Goal: Task Accomplishment & Management: Use online tool/utility

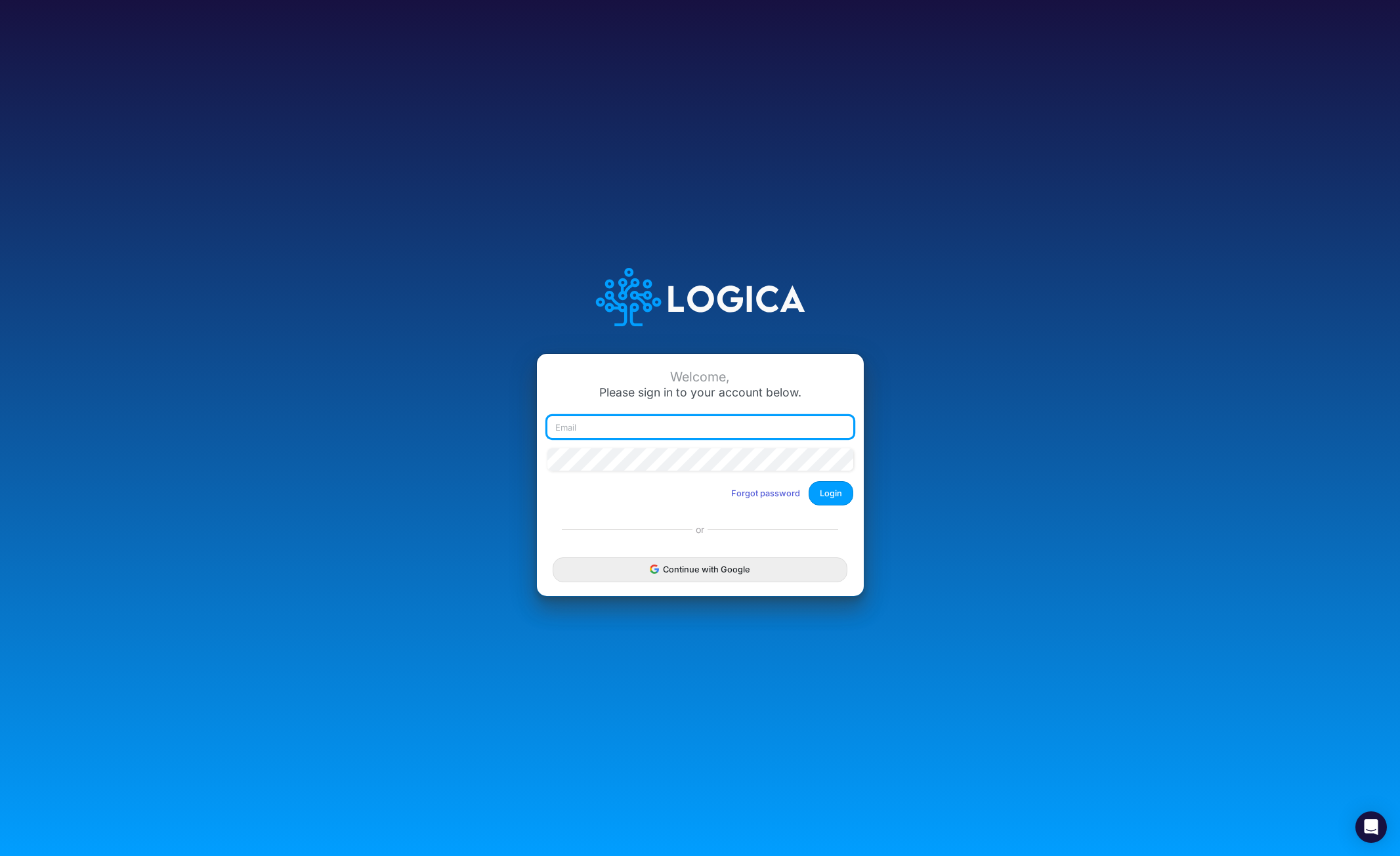
type input "[EMAIL_ADDRESS][DOMAIN_NAME]"
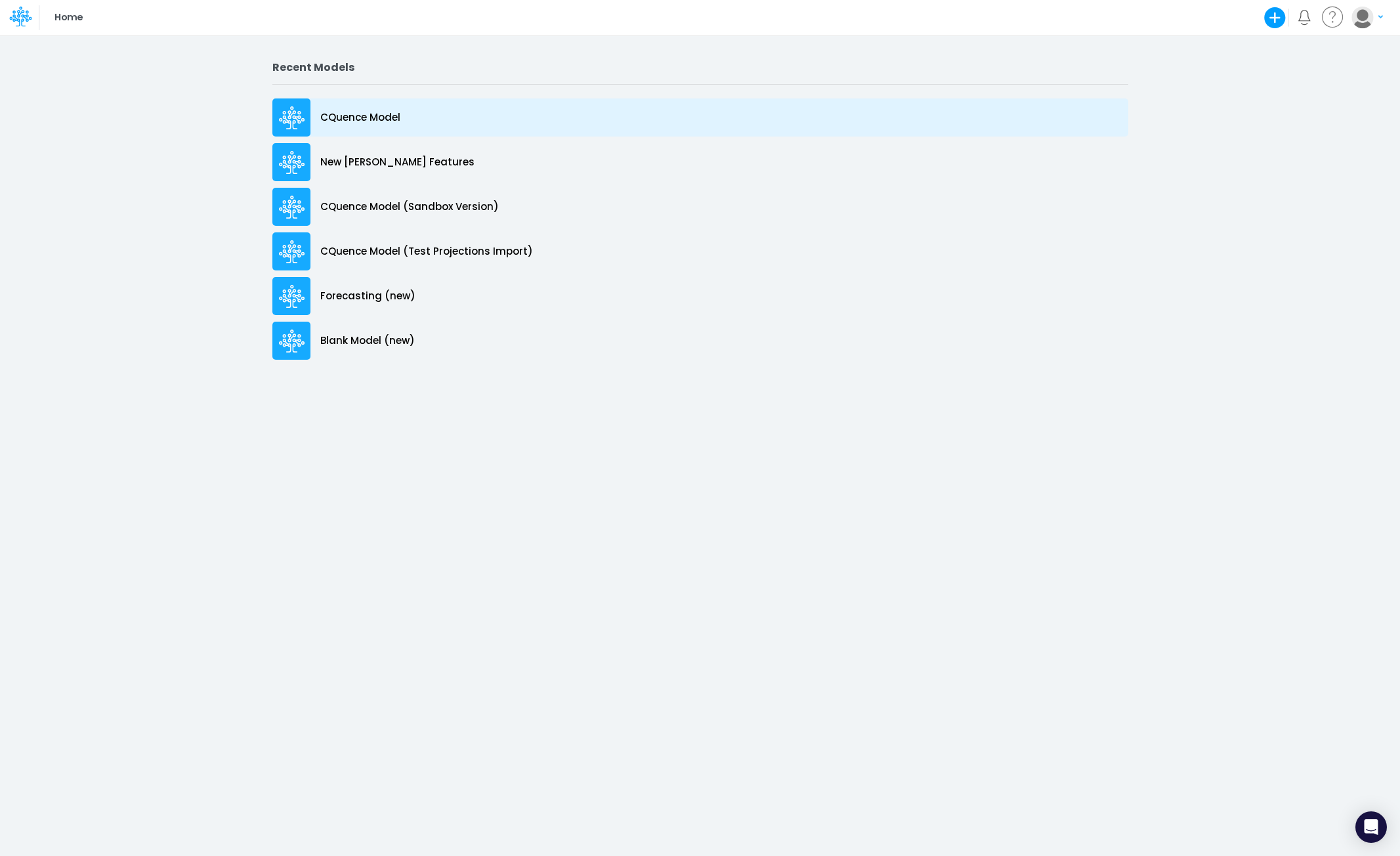
click at [346, 115] on p "CQuence Model" at bounding box center [359, 118] width 80 height 15
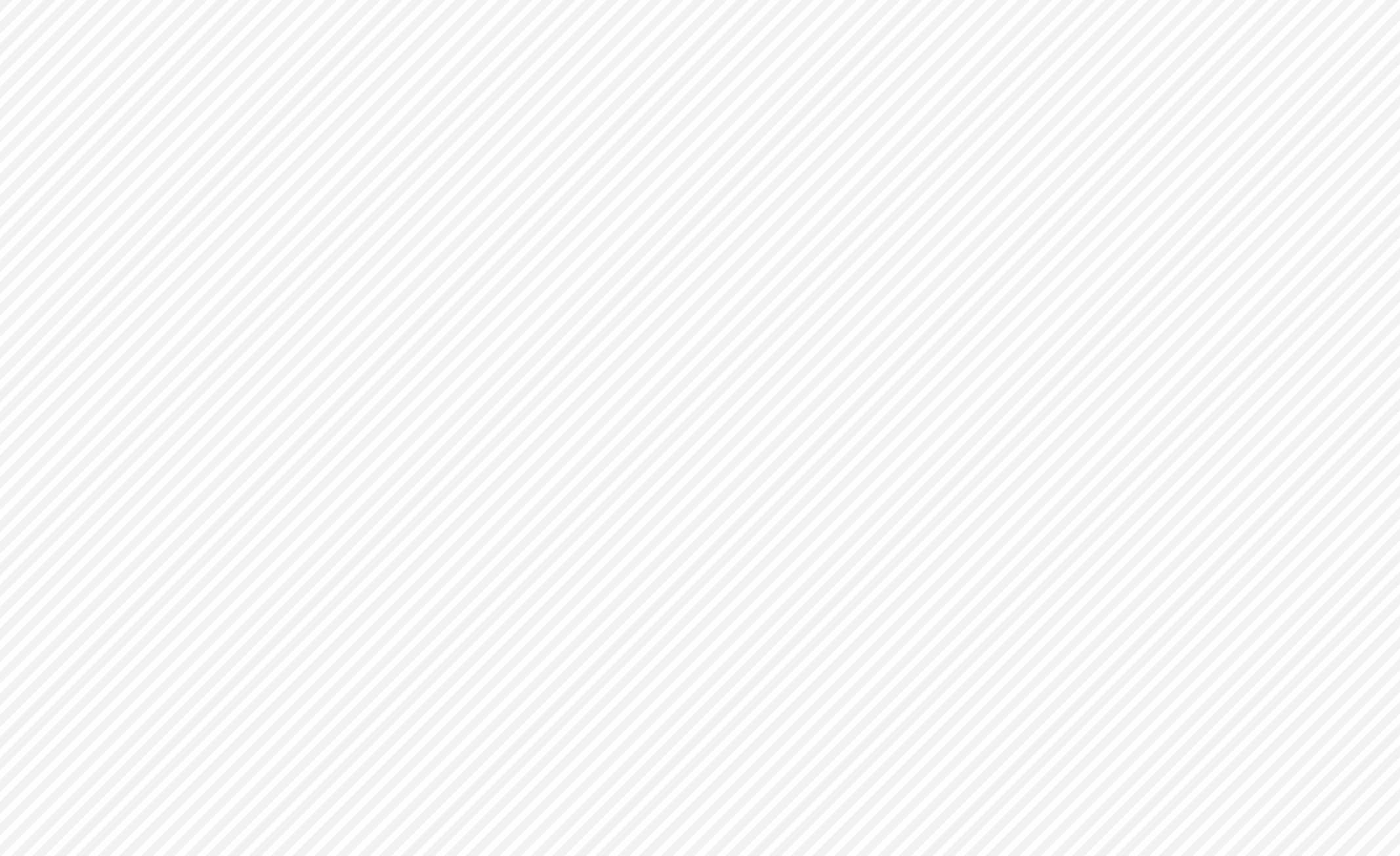
type input "Consolidated All by Month"
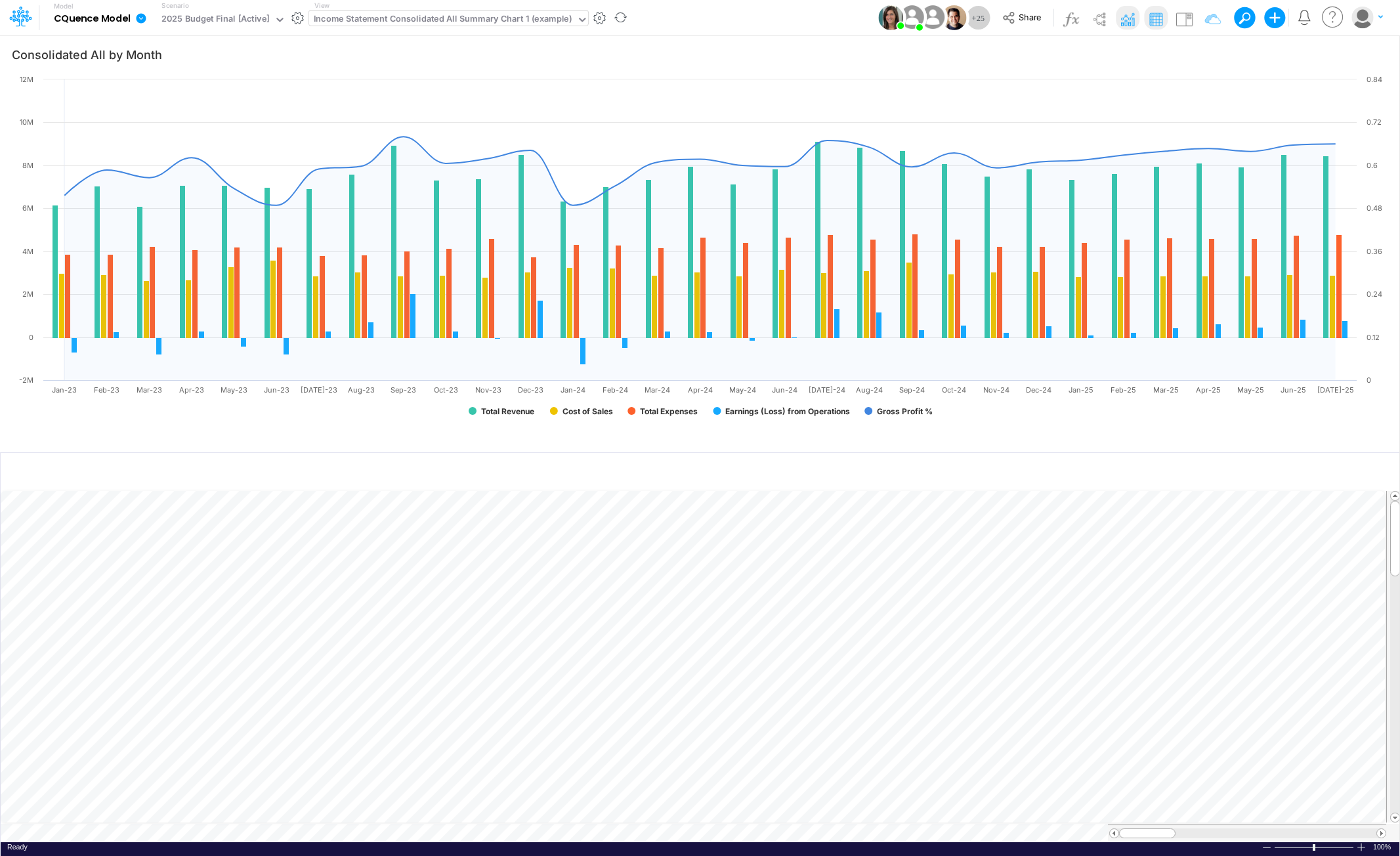
click at [493, 21] on div "Income Statement Consolidated All Summary Chart 1 (example)" at bounding box center [443, 19] width 258 height 15
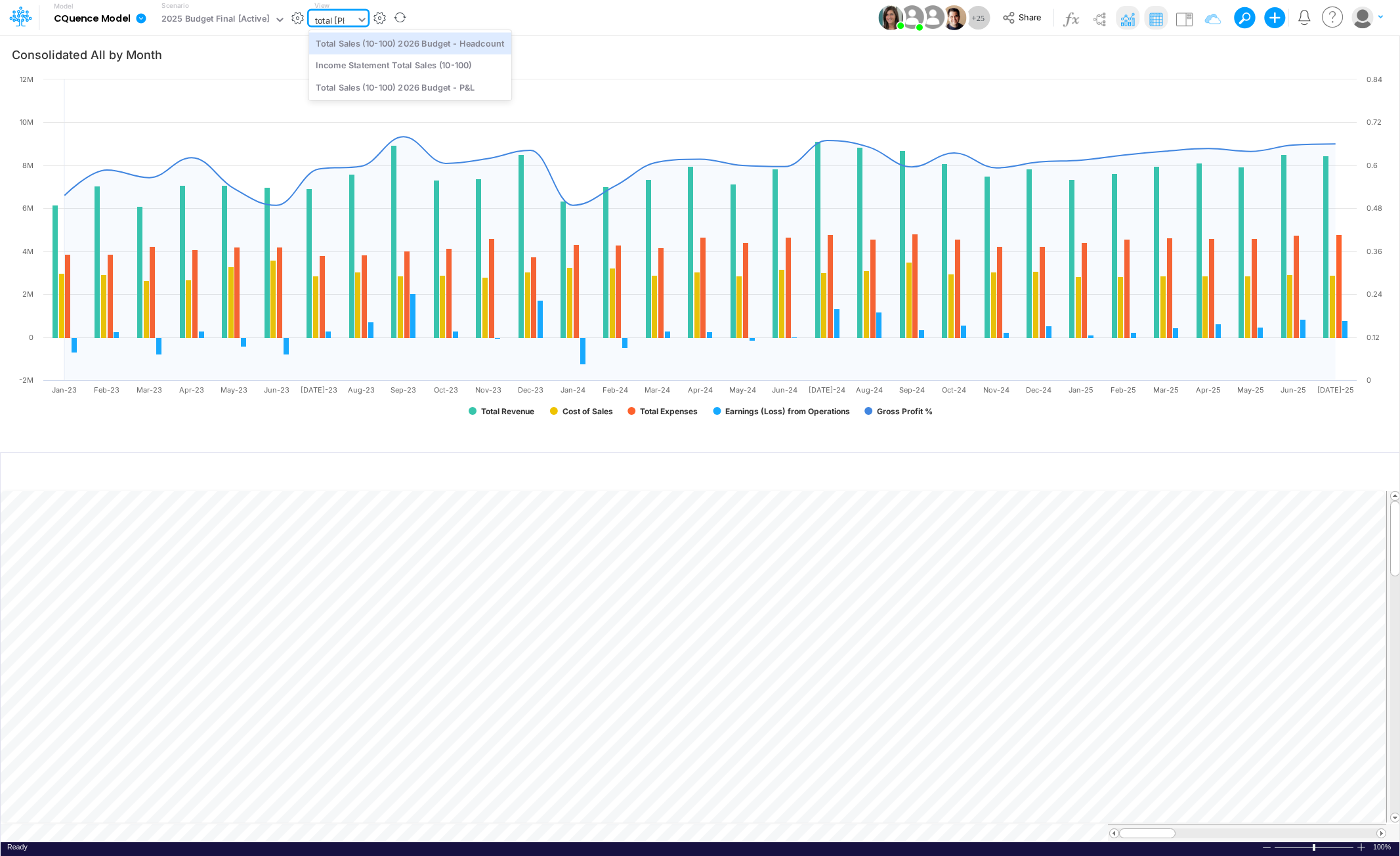
type input "total sale"
click at [445, 89] on div "Total Sales (10-100) 2026 Budget - P&L" at bounding box center [410, 87] width 203 height 22
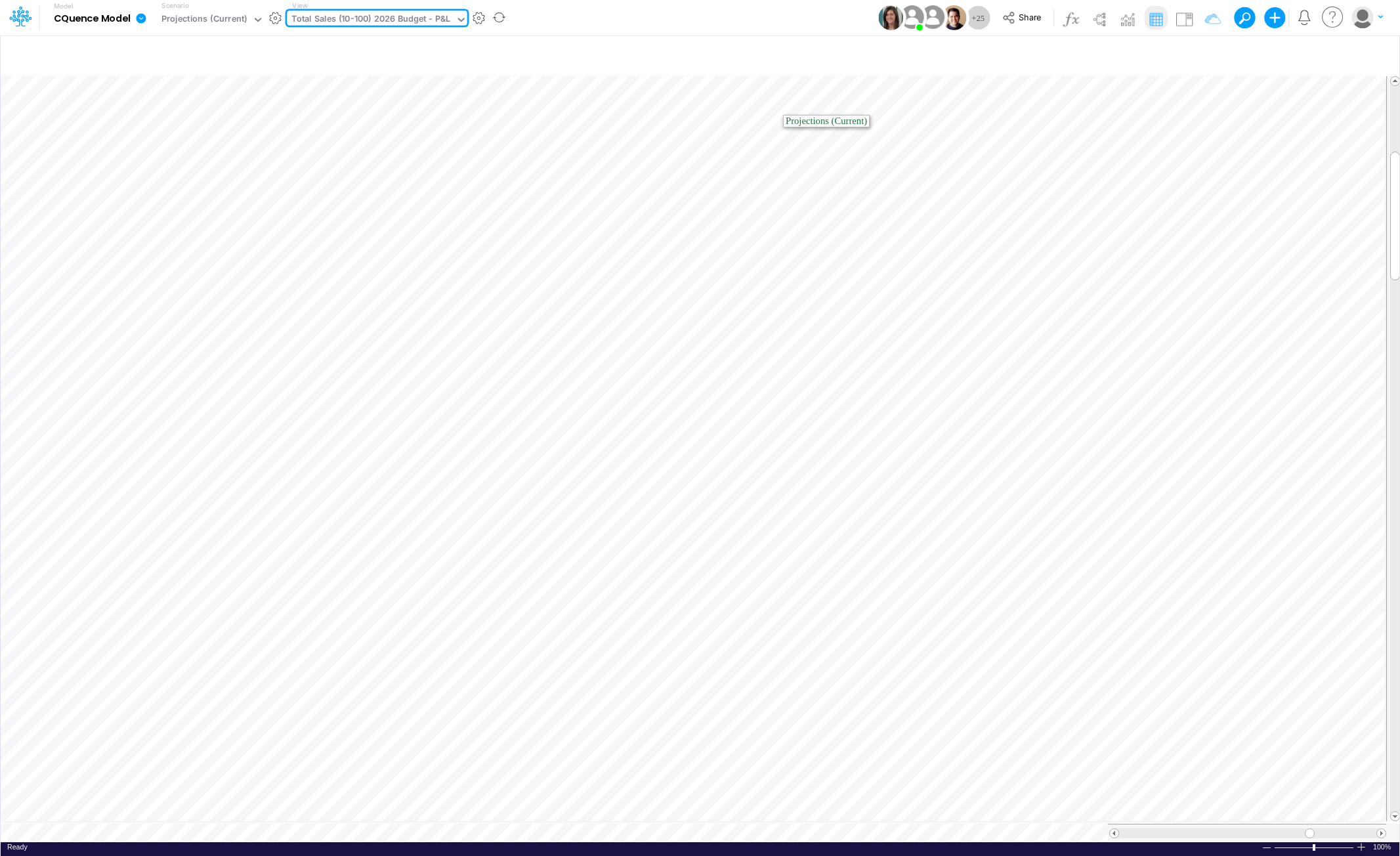
click at [433, 15] on div "Total Sales (10-100) 2026 Budget - P&L" at bounding box center [370, 19] width 159 height 15
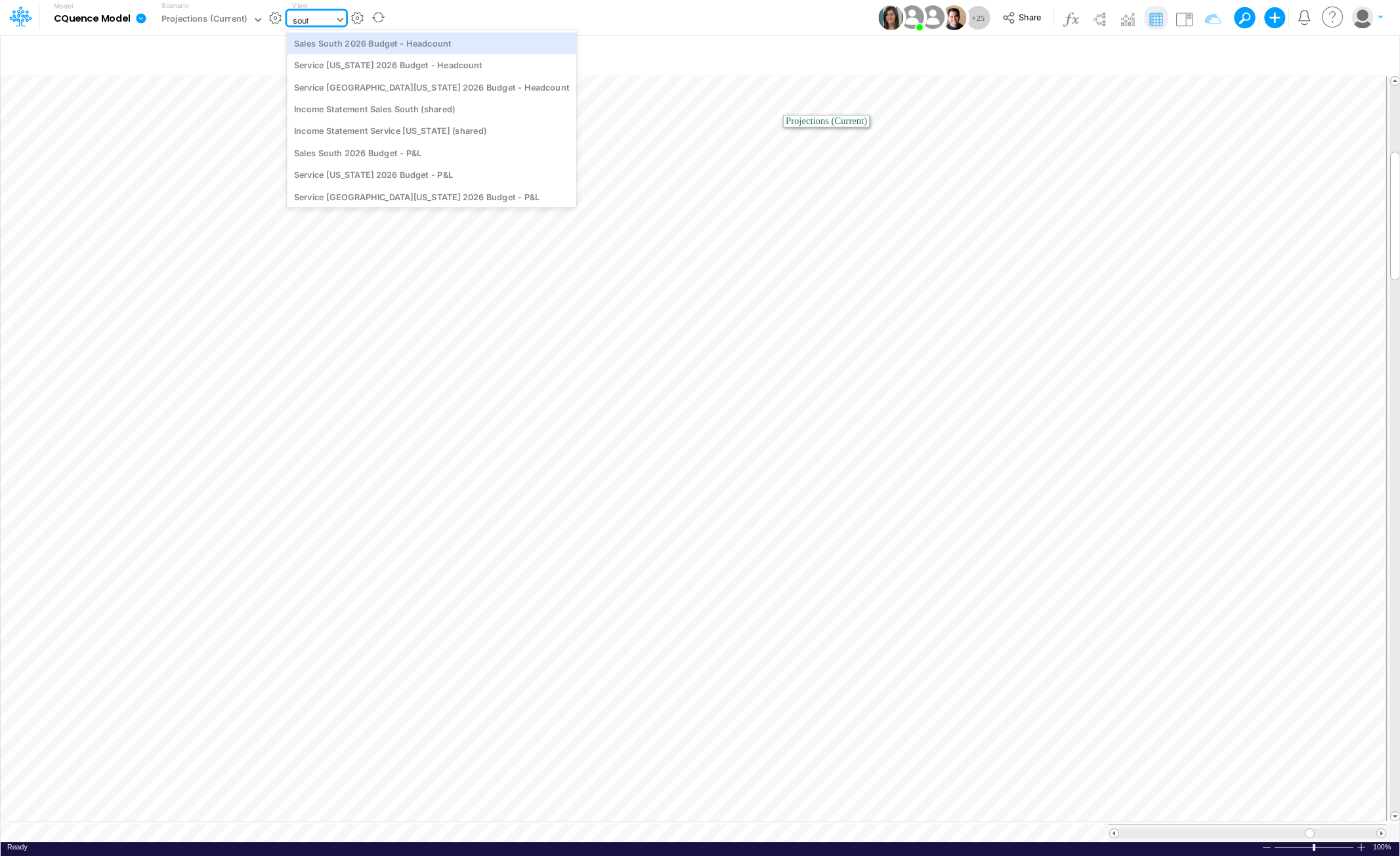
type input "south"
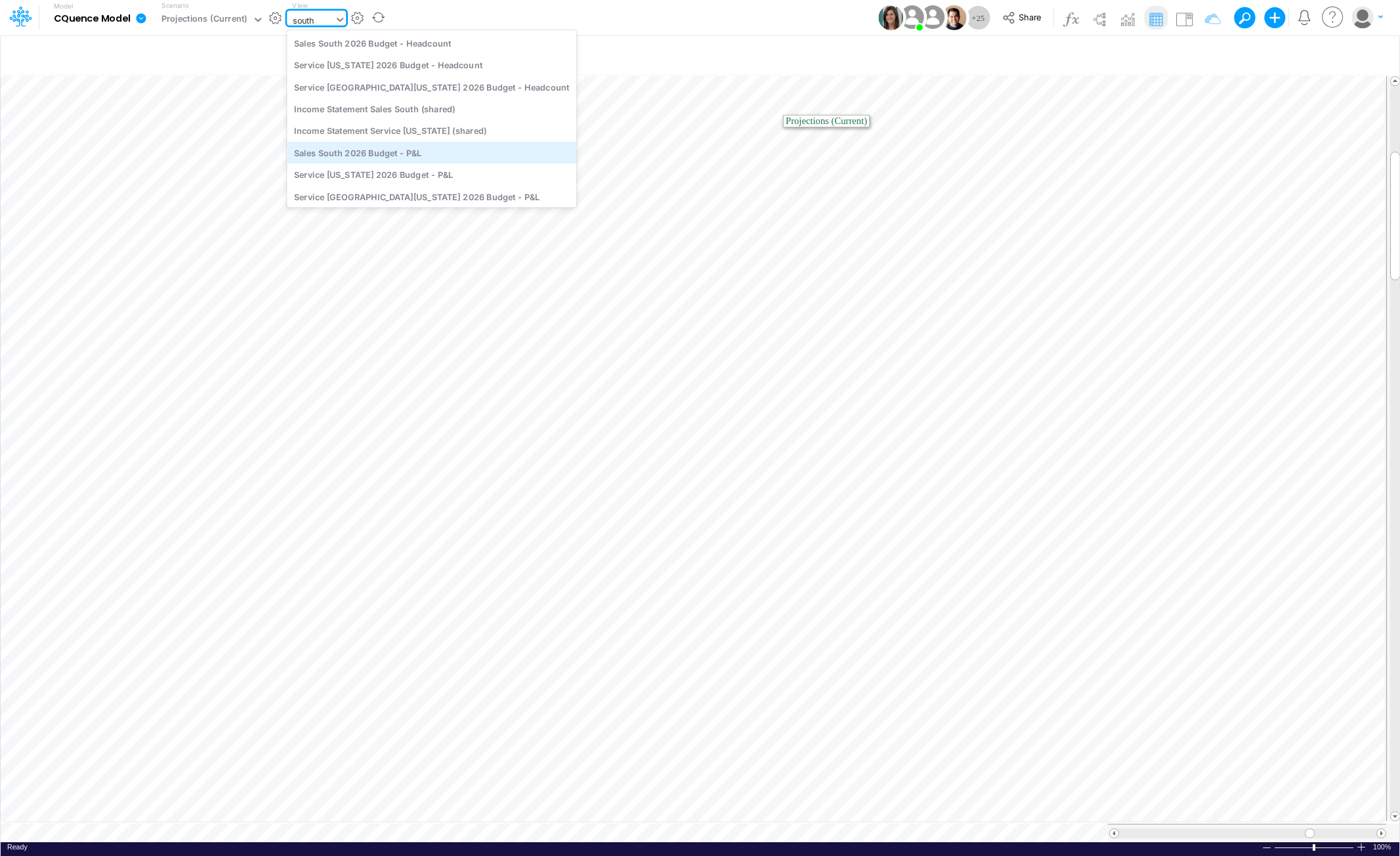
click at [367, 153] on div "Sales South 2026 Budget - P&L" at bounding box center [431, 153] width 289 height 22
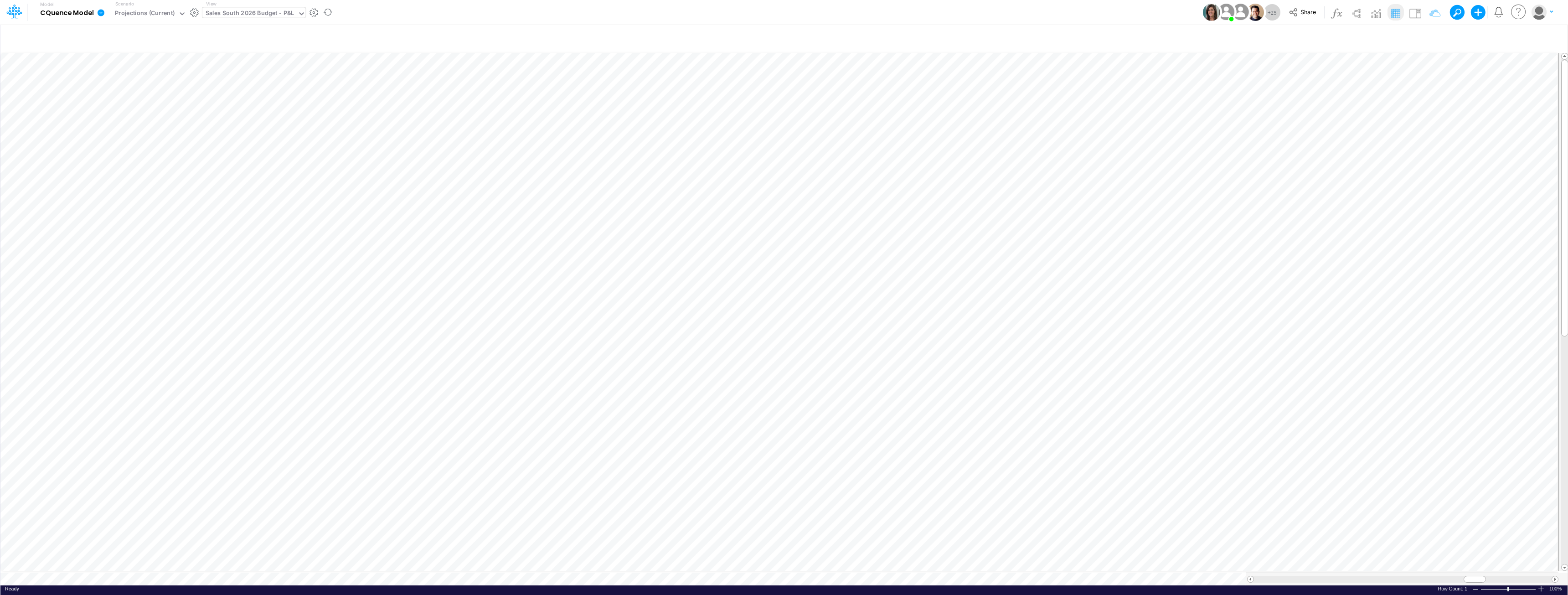
scroll to position [4, 0]
click at [405, 328] on icon "button" at bounding box center [398, 327] width 13 height 10
click at [398, 323] on icon "button" at bounding box center [398, 327] width 13 height 10
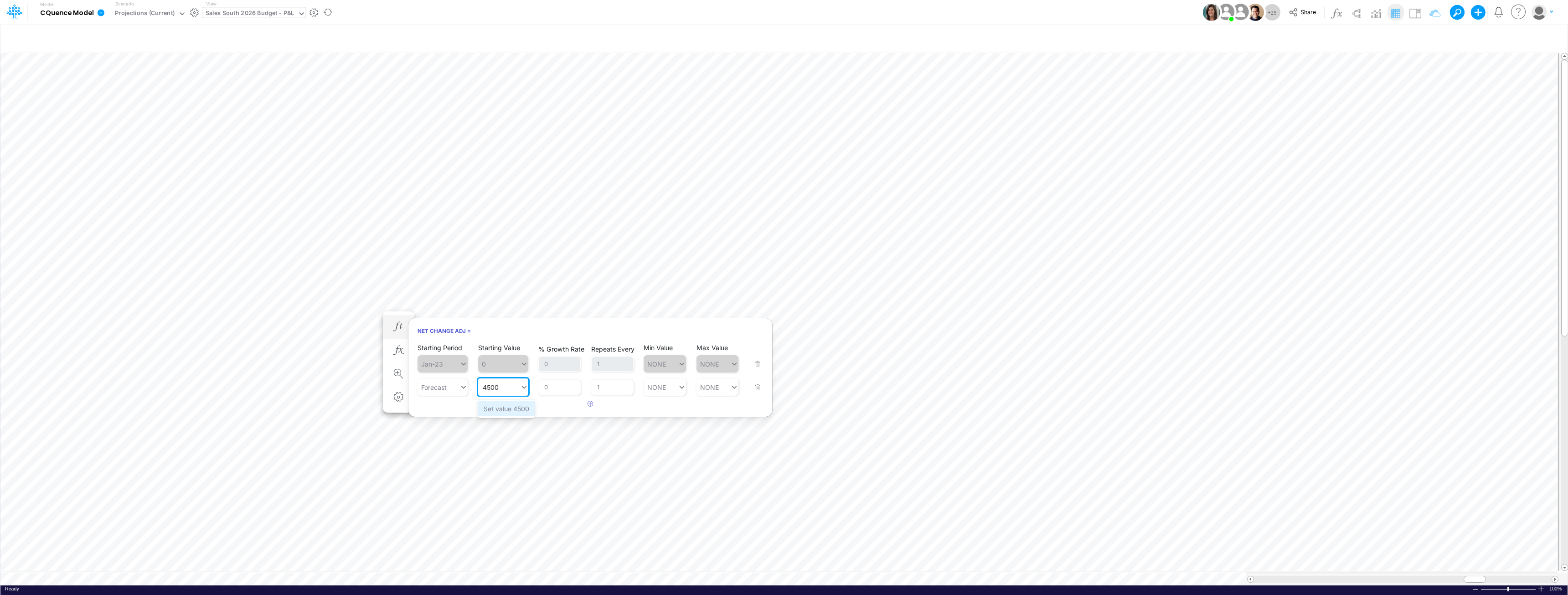
click at [499, 411] on div "Set value 4500" at bounding box center [506, 409] width 57 height 15
type input "4500"
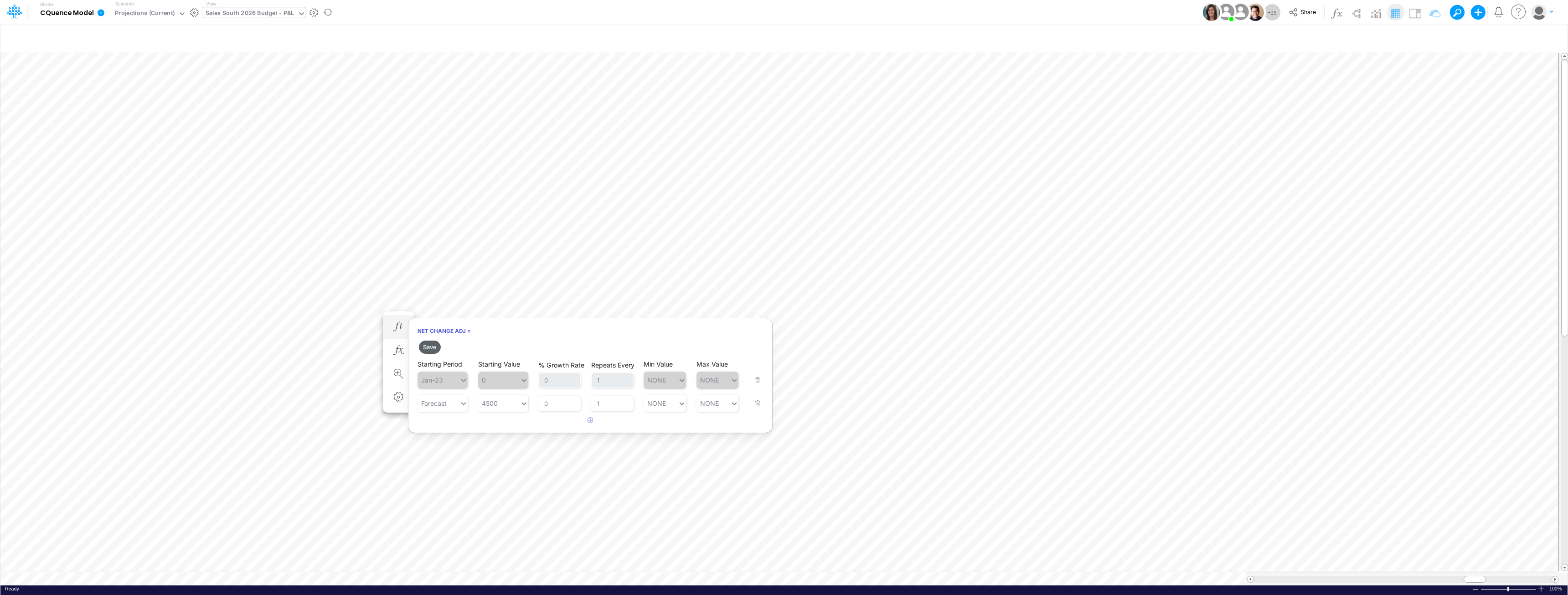
click at [427, 345] on button "Save" at bounding box center [430, 347] width 22 height 13
click at [400, 326] on icon "button" at bounding box center [398, 327] width 13 height 10
type input "4500"
click at [501, 388] on div "4500 4500" at bounding box center [499, 387] width 42 height 13
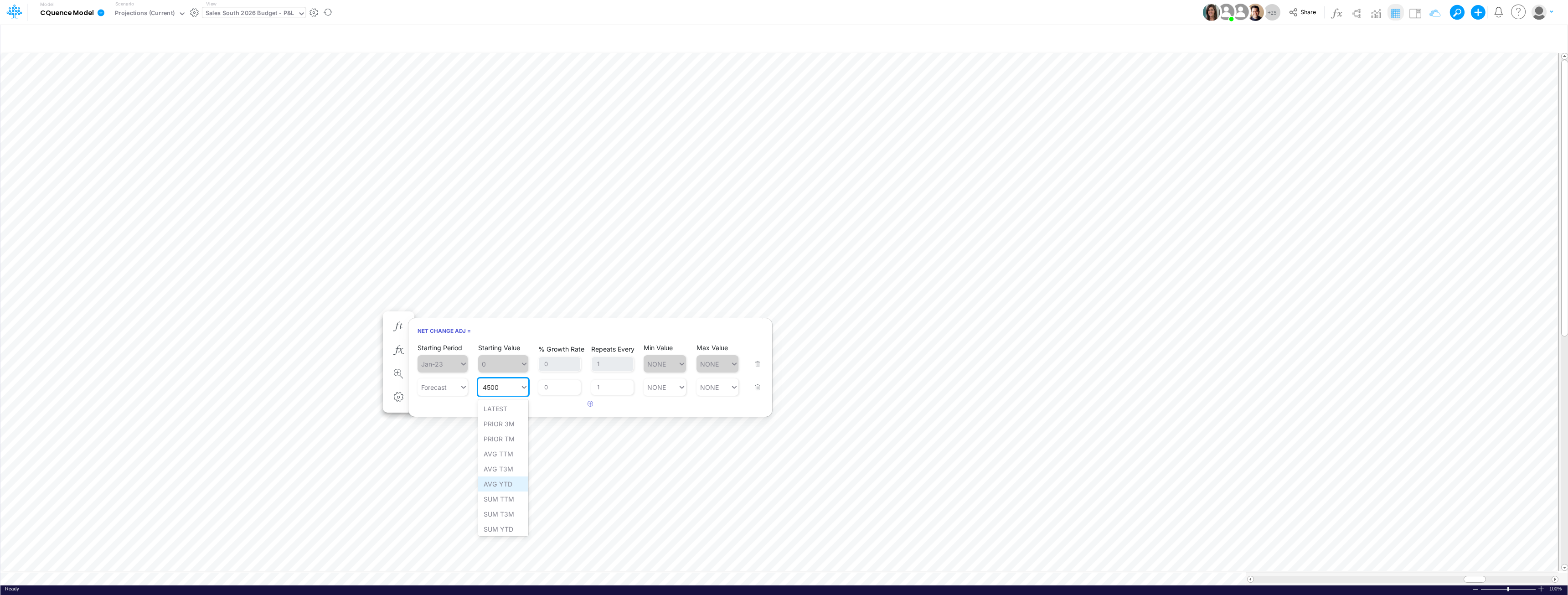
click at [503, 486] on div "AVG YTD" at bounding box center [503, 484] width 50 height 15
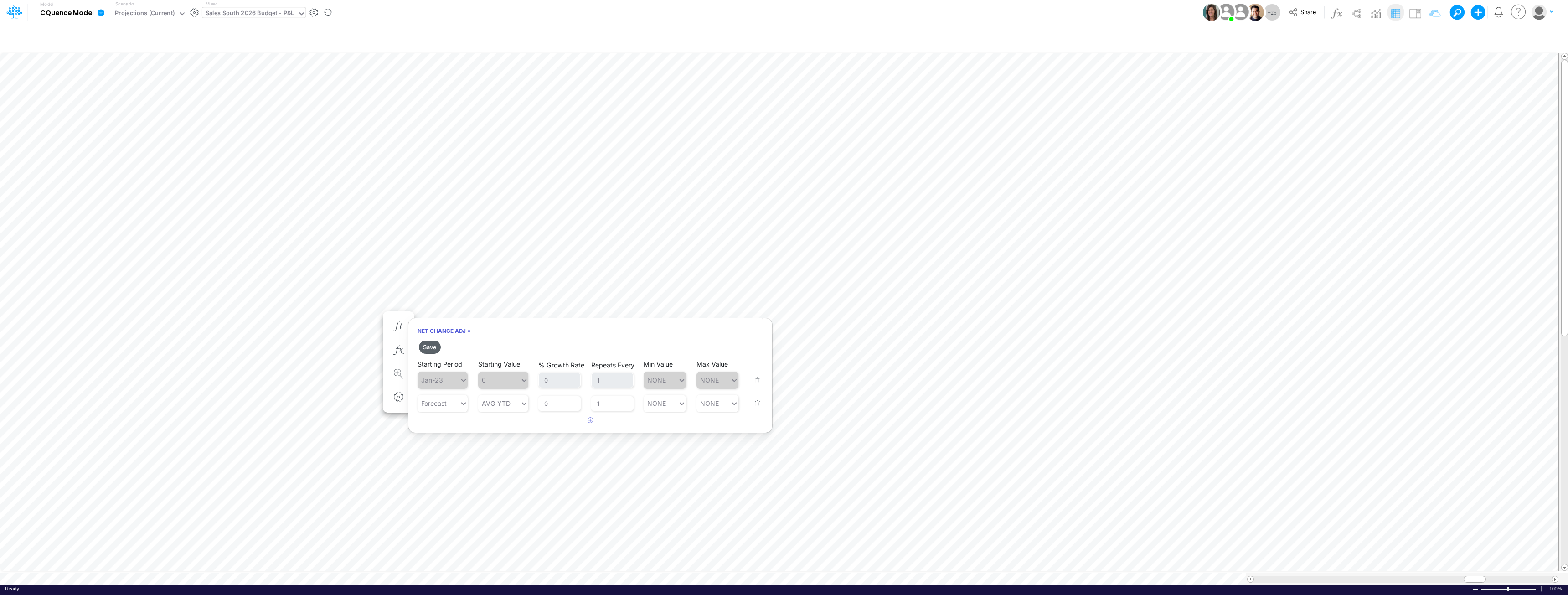
click at [430, 348] on button "Save" at bounding box center [430, 347] width 22 height 13
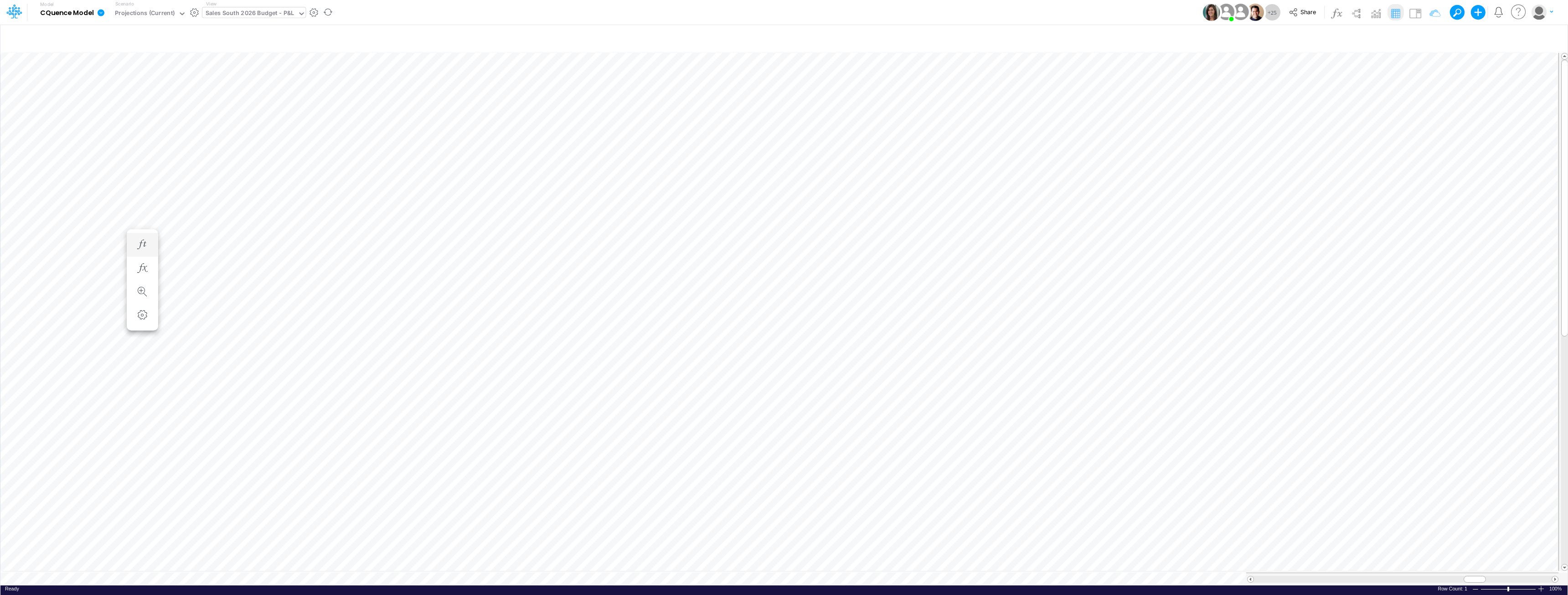
scroll to position [4, 0]
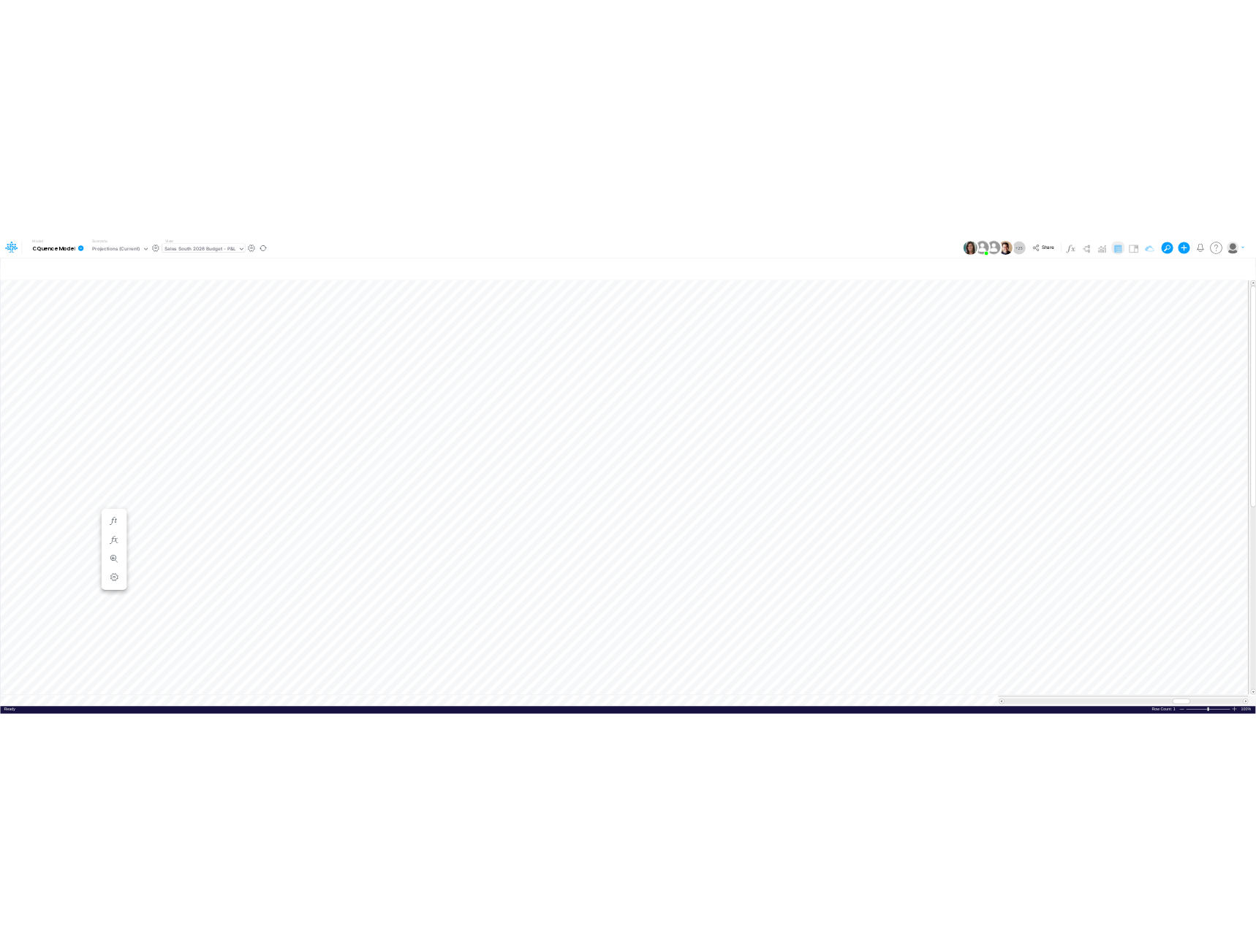
scroll to position [7, 0]
